Goal: Task Accomplishment & Management: Use online tool/utility

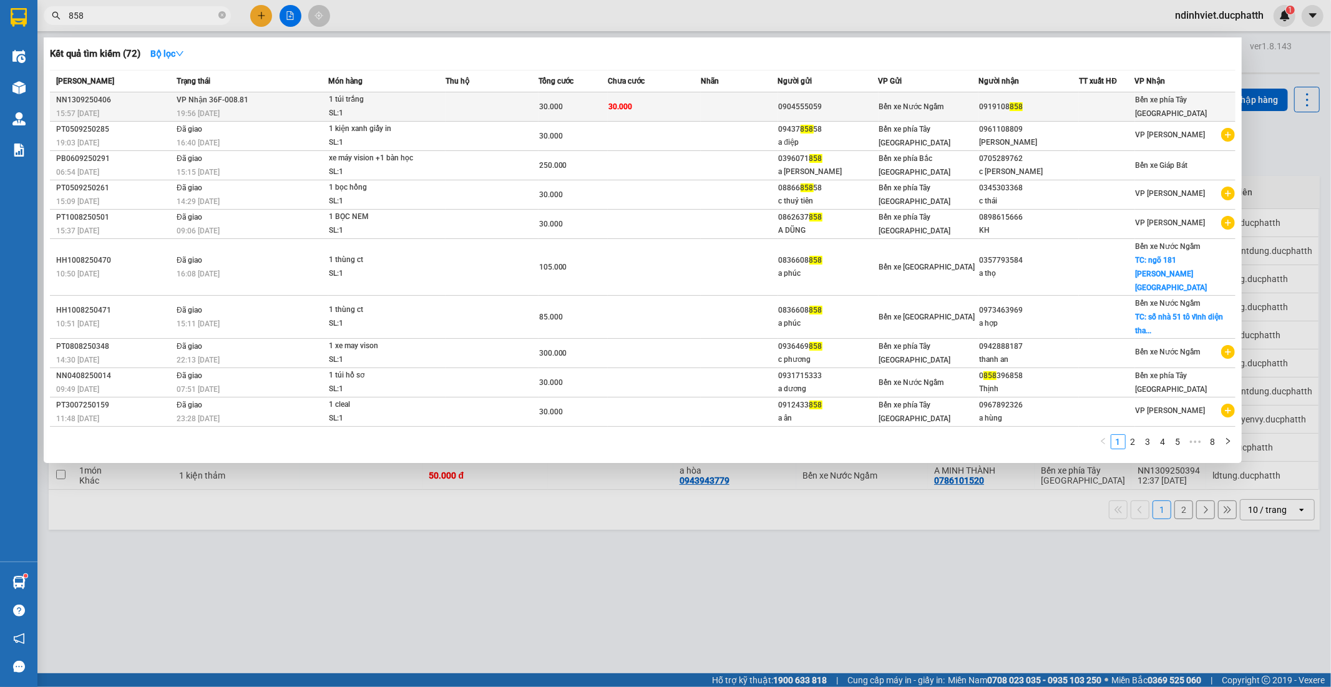
type input "858"
click at [251, 106] on td "VP Nhận 36F-008.81 19:56 [DATE]" at bounding box center [250, 106] width 155 height 29
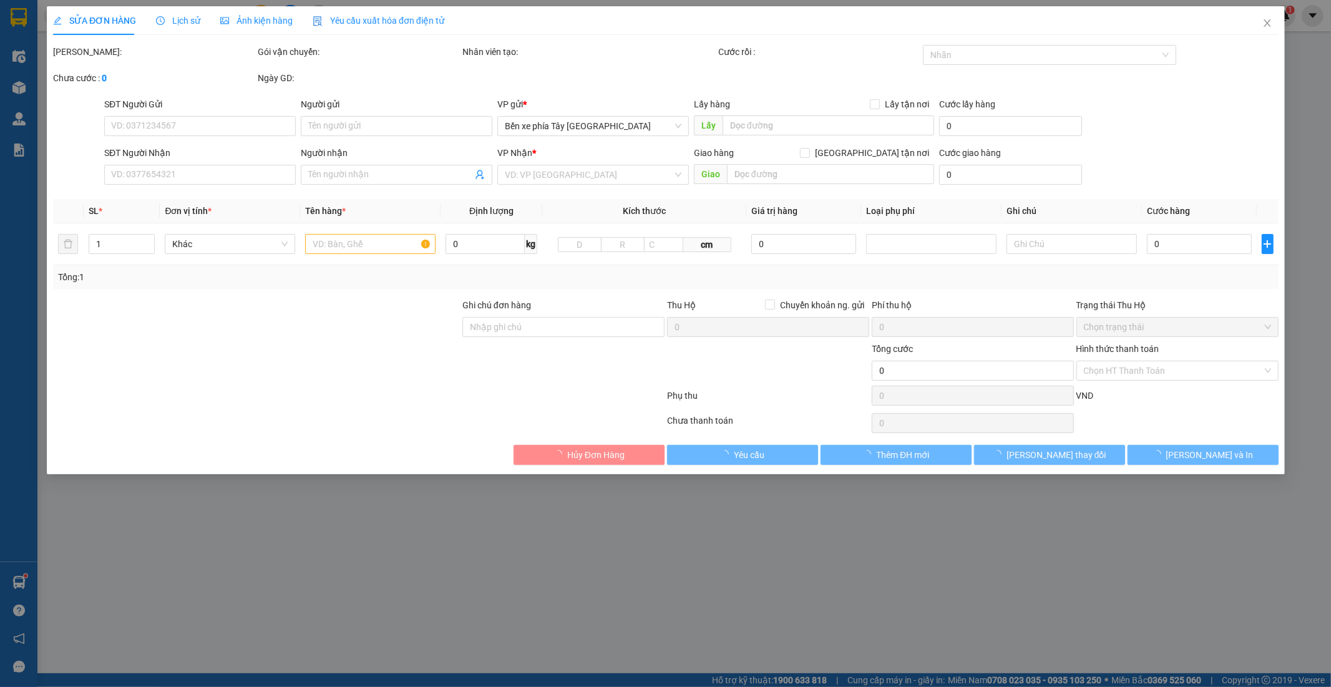
type input "0904555059"
type input "0919108858"
type input "30.000"
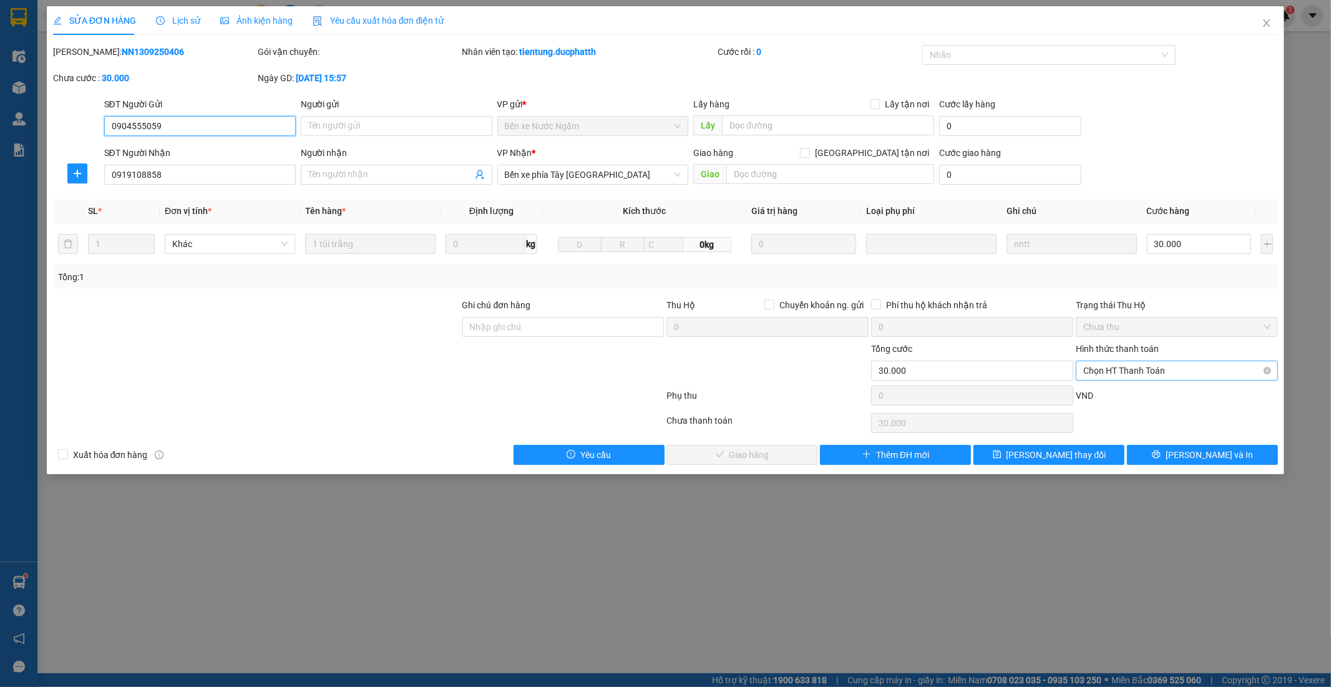
click at [1105, 374] on span "Chọn HT Thanh Toán" at bounding box center [1176, 370] width 187 height 19
click at [1106, 400] on div "Tại văn phòng" at bounding box center [1177, 396] width 187 height 14
type input "0"
click at [735, 457] on span "[PERSON_NAME] và Giao hàng" at bounding box center [751, 455] width 120 height 14
